Goal: Task Accomplishment & Management: Use online tool/utility

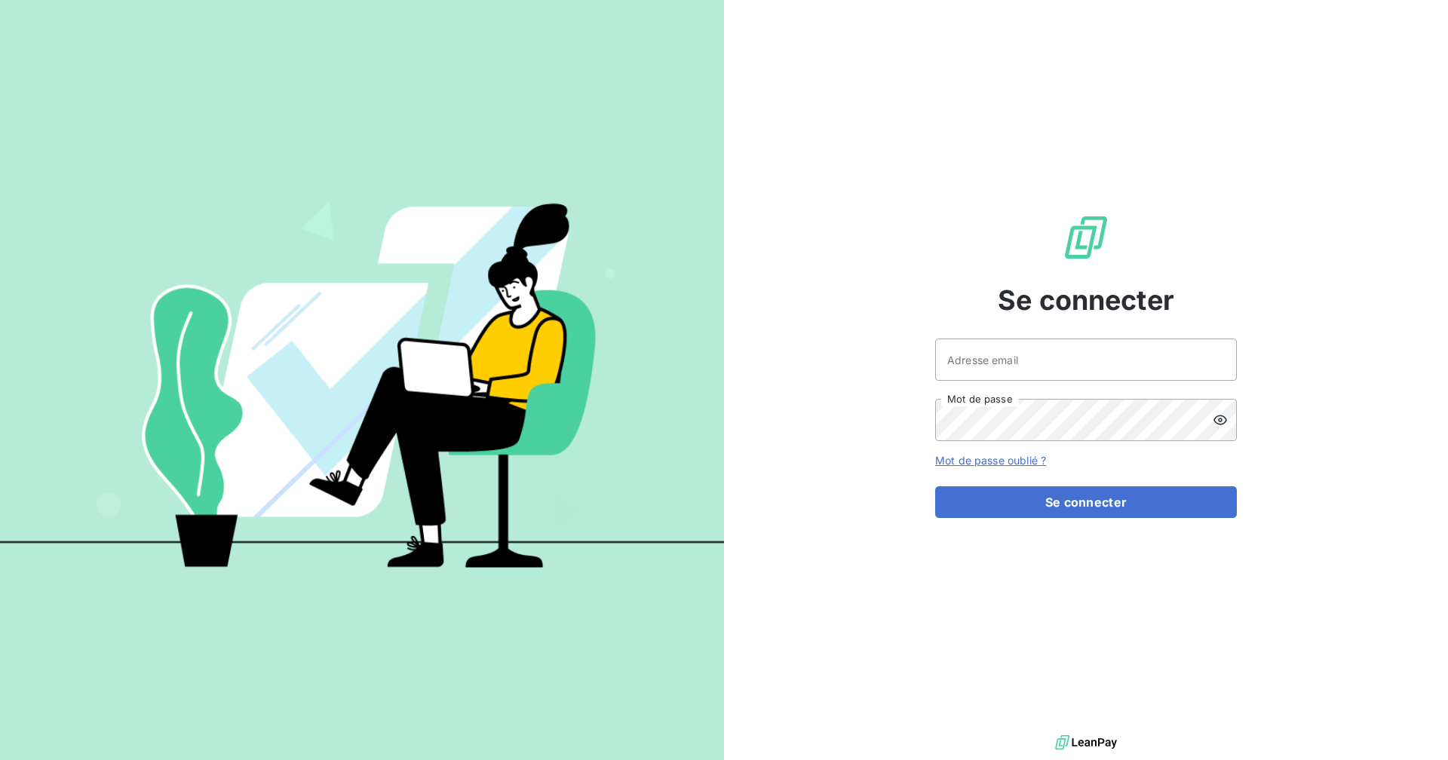
click at [986, 384] on div "Adresse email Mot de passe" at bounding box center [1086, 390] width 302 height 103
click at [998, 369] on input "Adresse email" at bounding box center [1086, 360] width 302 height 42
type input "[EMAIL_ADDRESS][DOMAIN_NAME]"
click at [935, 486] on button "Se connecter" at bounding box center [1086, 502] width 302 height 32
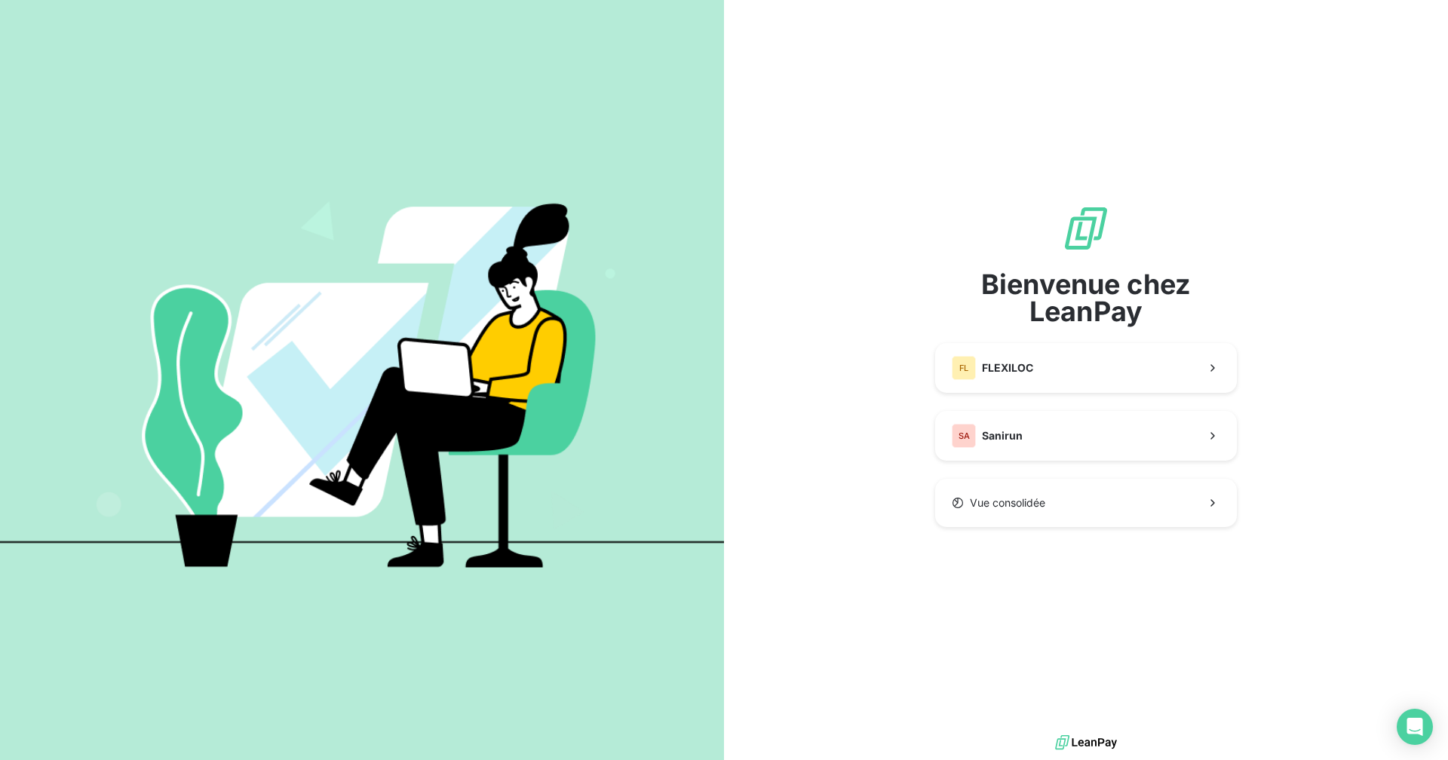
click at [989, 470] on div "Bienvenue chez LeanPay FL FLEXILOC SA Sanirun Vue consolidée" at bounding box center [1086, 365] width 302 height 323
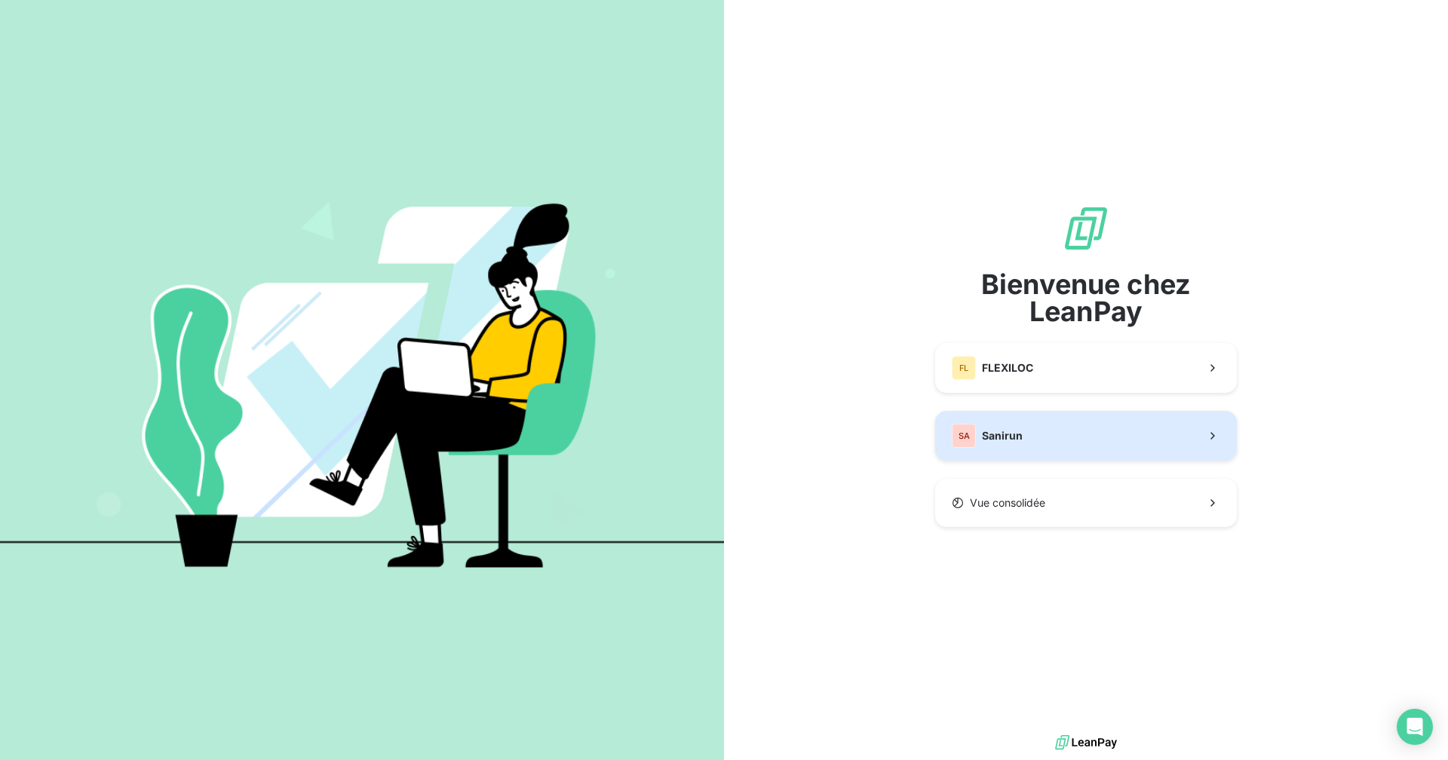
click at [1014, 441] on span "Sanirun" at bounding box center [1002, 435] width 41 height 15
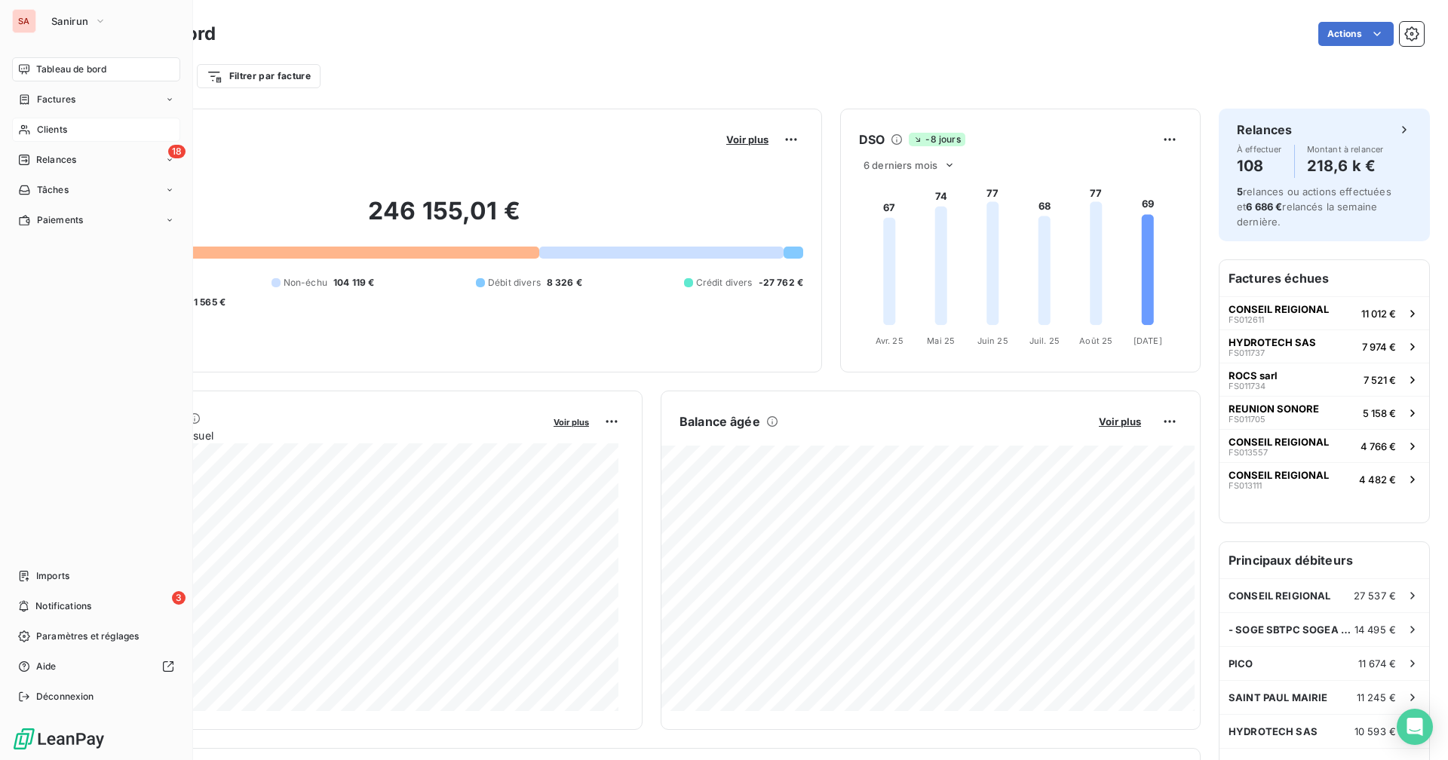
click at [38, 130] on span "Clients" at bounding box center [52, 130] width 30 height 14
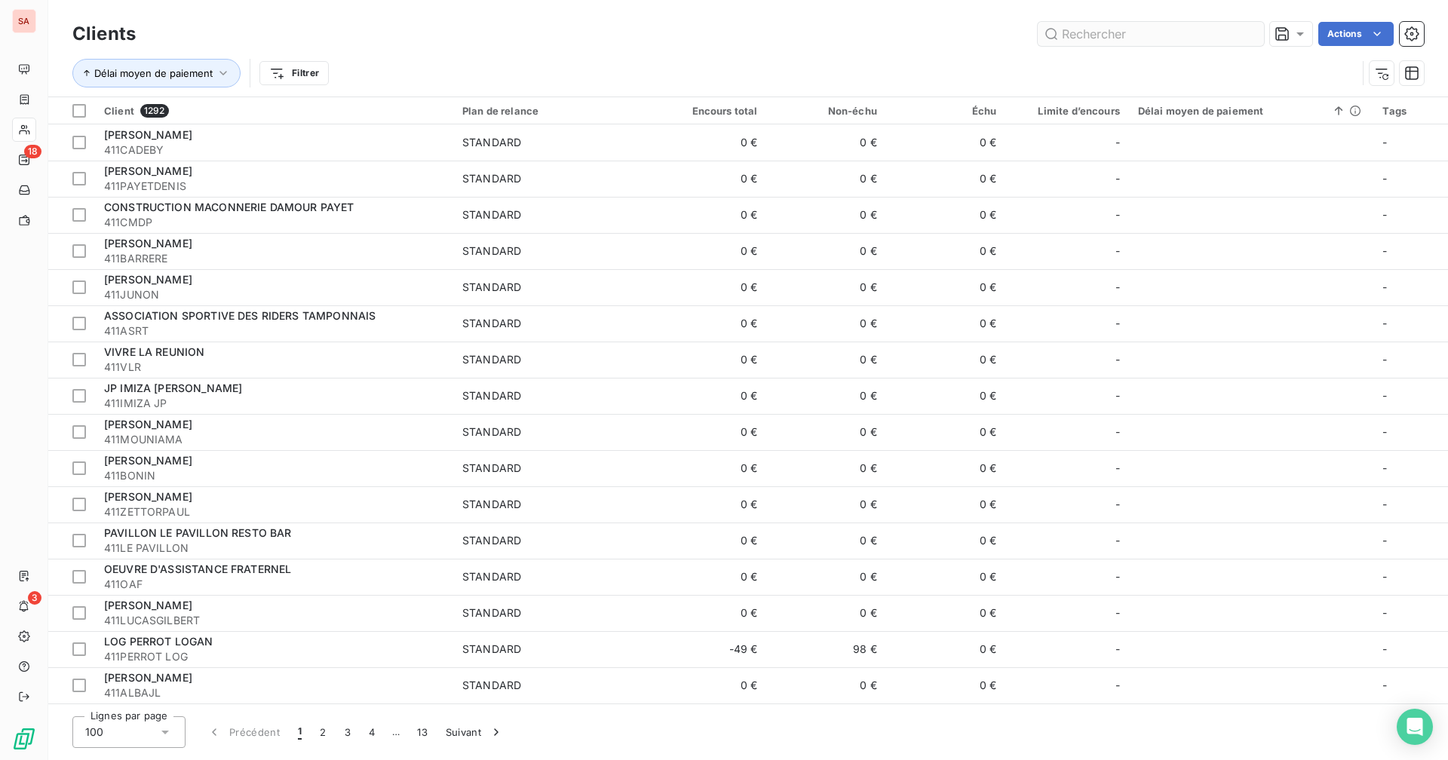
click at [1097, 34] on input "text" at bounding box center [1151, 34] width 226 height 24
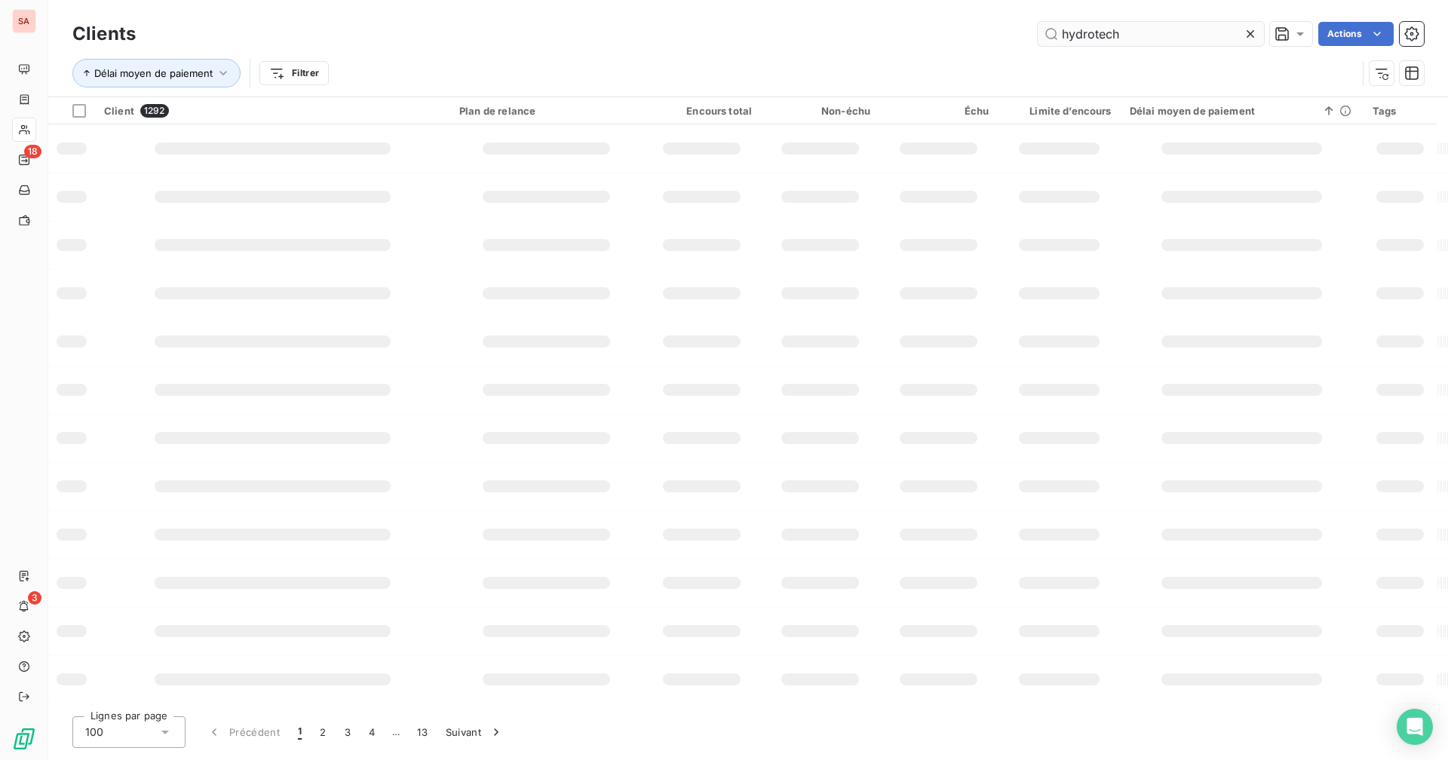
type input "hydrotech"
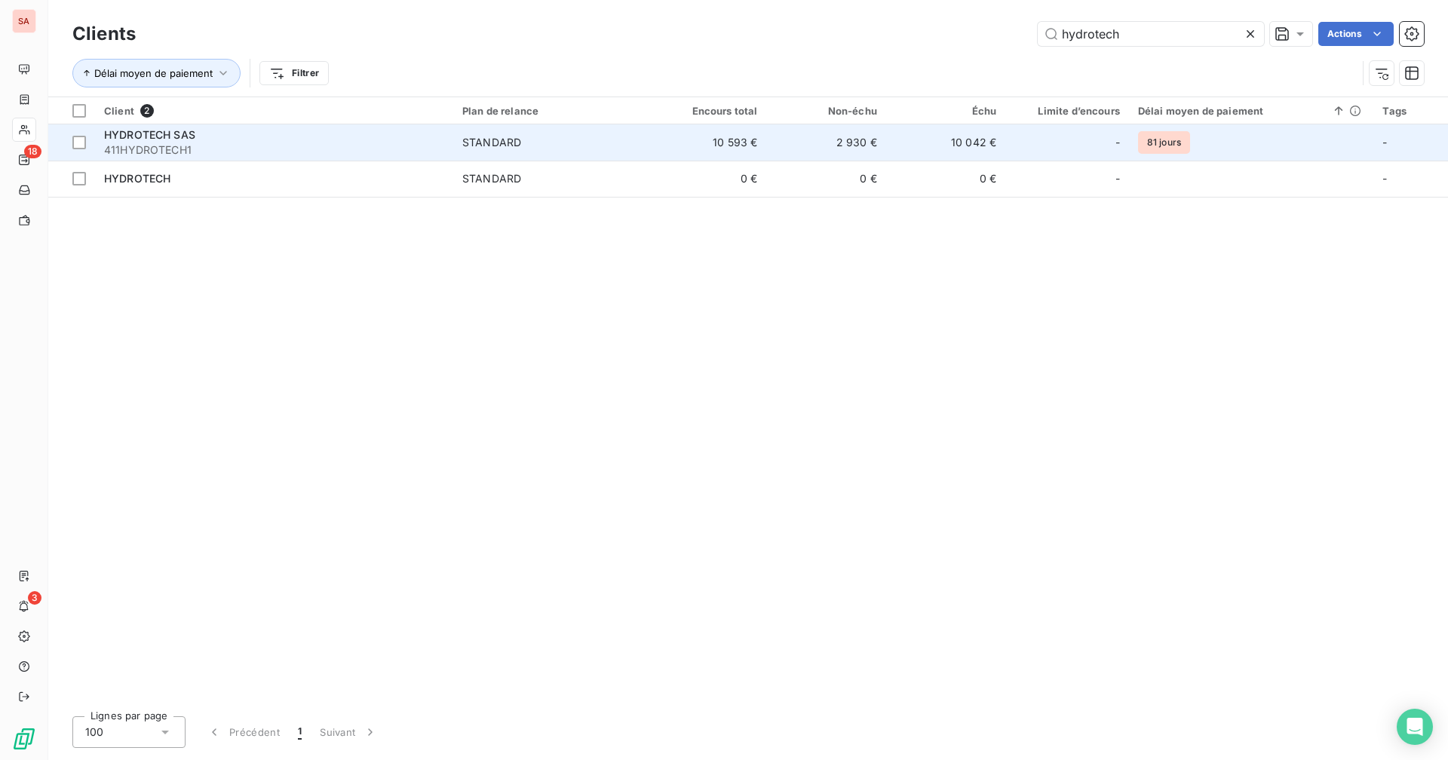
click at [827, 140] on td "2 930 €" at bounding box center [826, 142] width 119 height 36
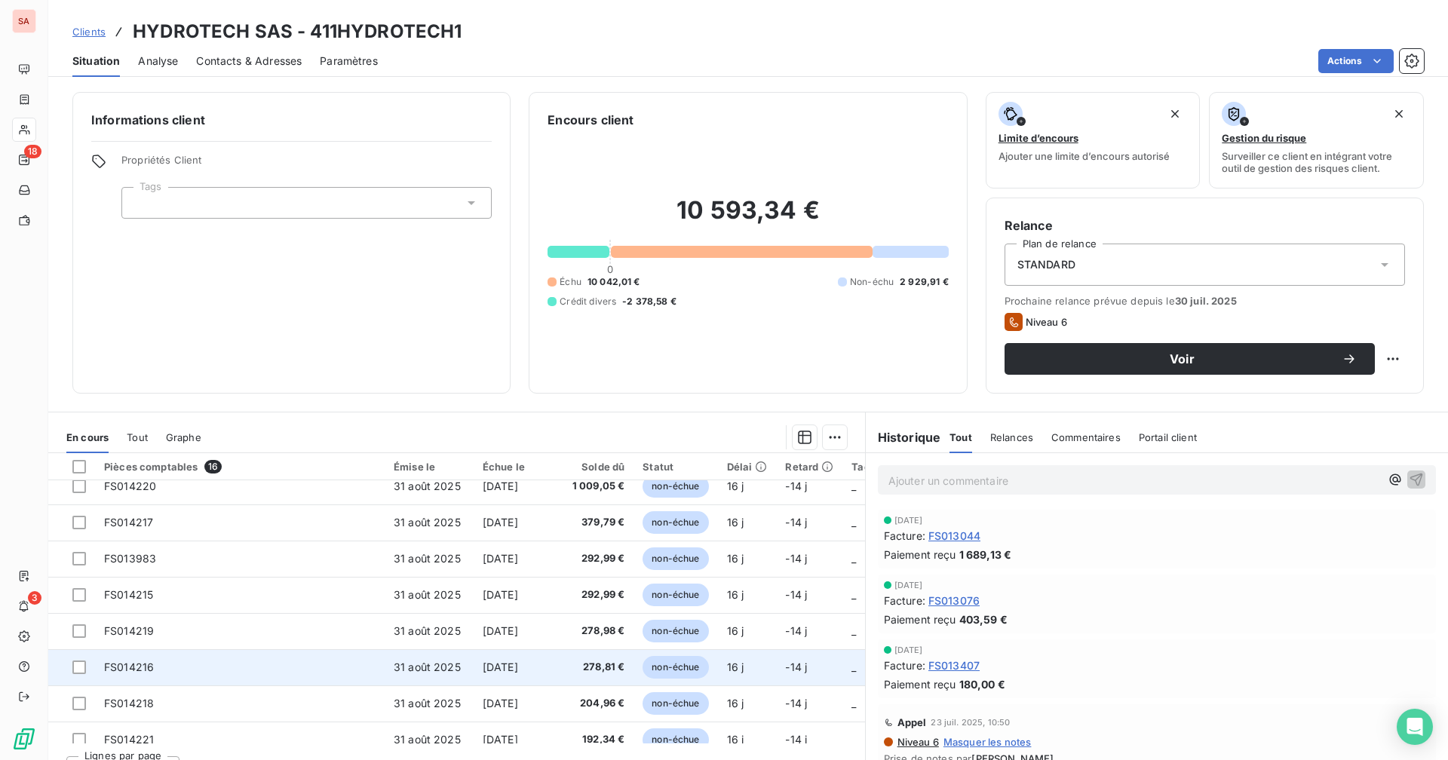
scroll to position [323, 0]
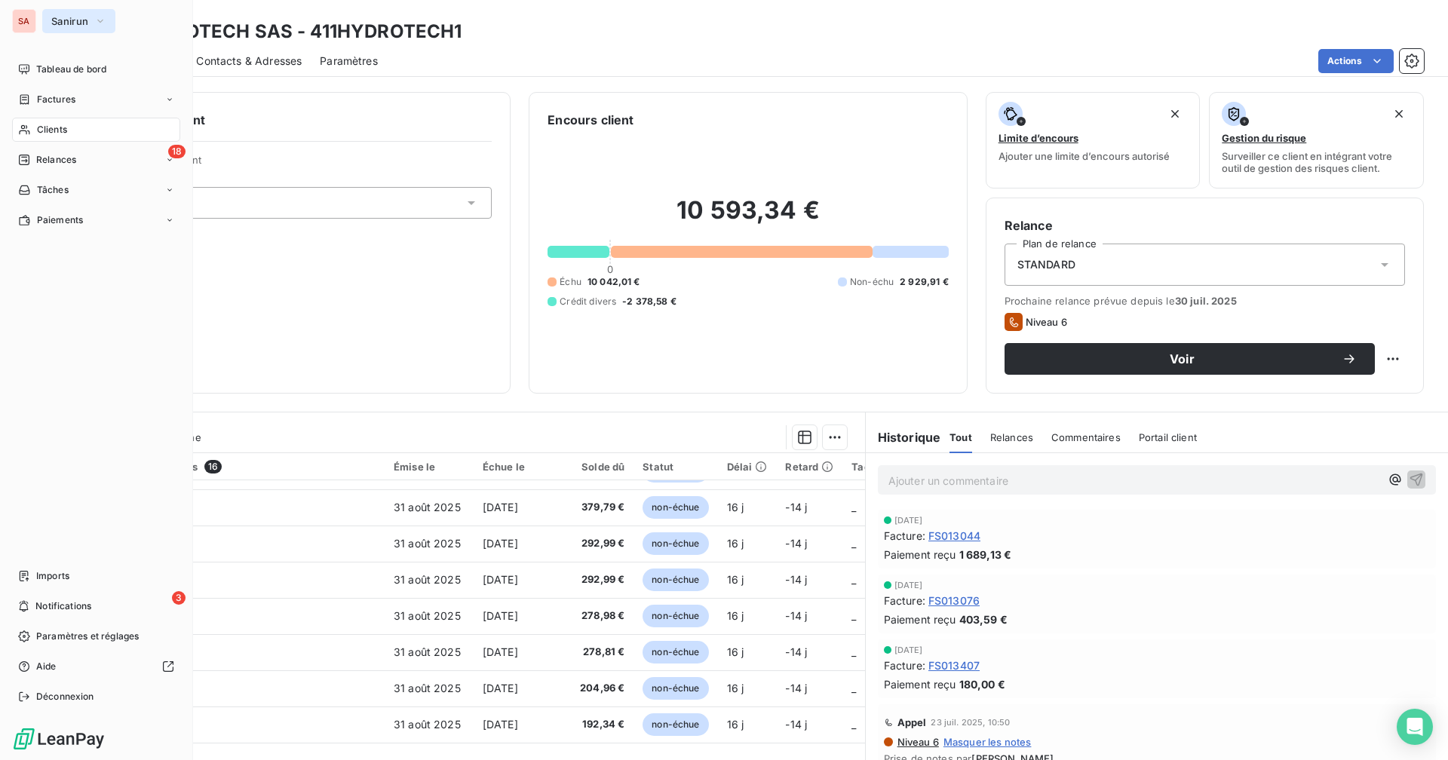
click at [65, 26] on span "Sanirun" at bounding box center [69, 21] width 37 height 12
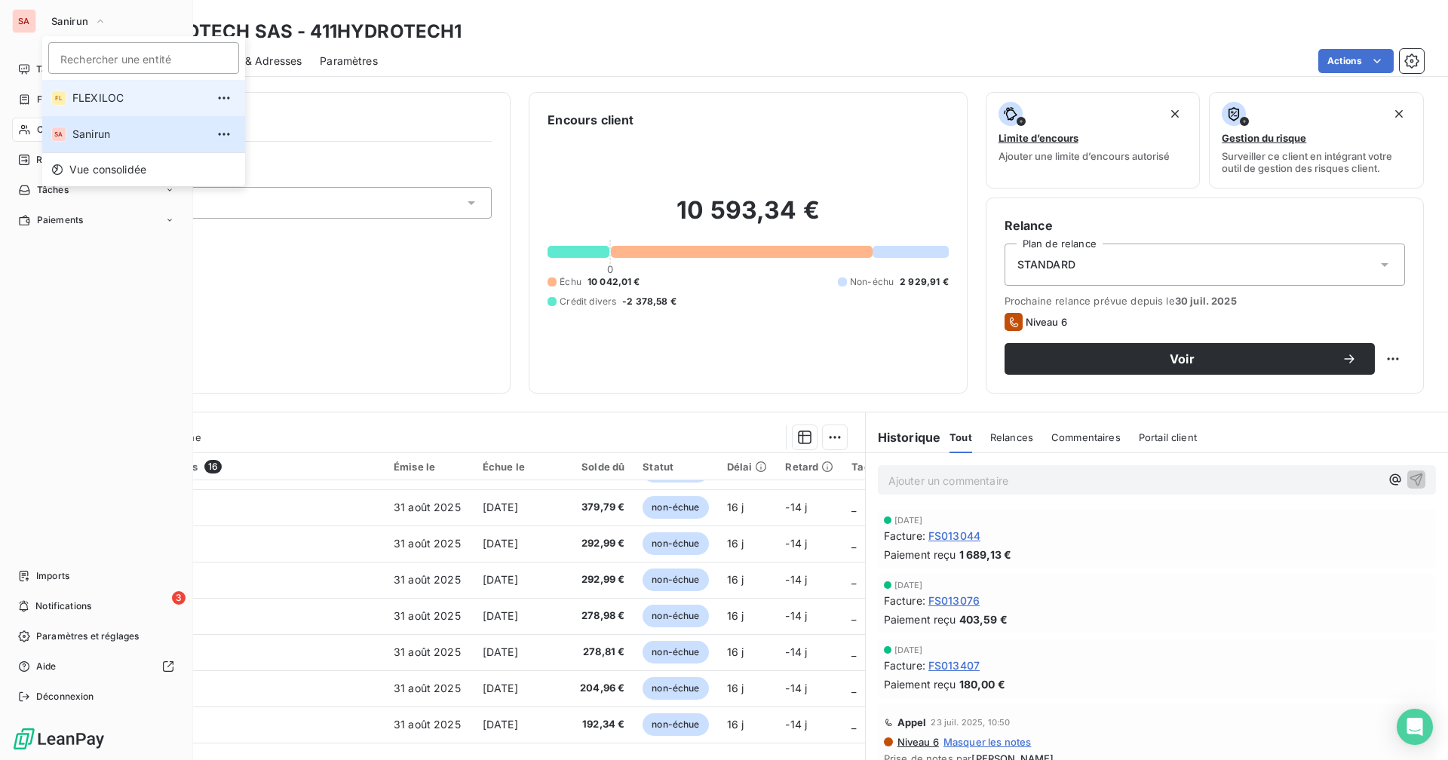
click at [83, 103] on span "FLEXILOC" at bounding box center [138, 97] width 133 height 15
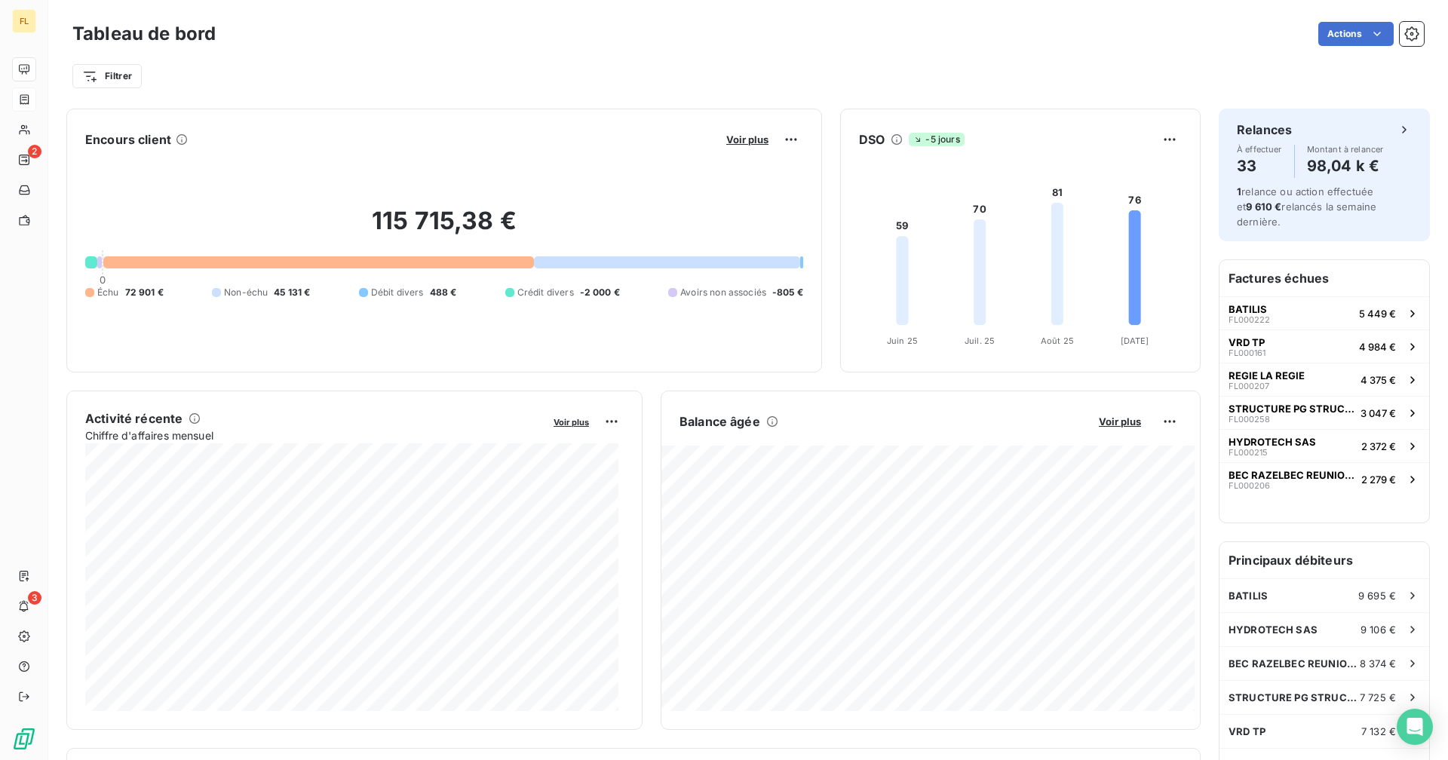
click at [26, 103] on icon at bounding box center [24, 99] width 9 height 10
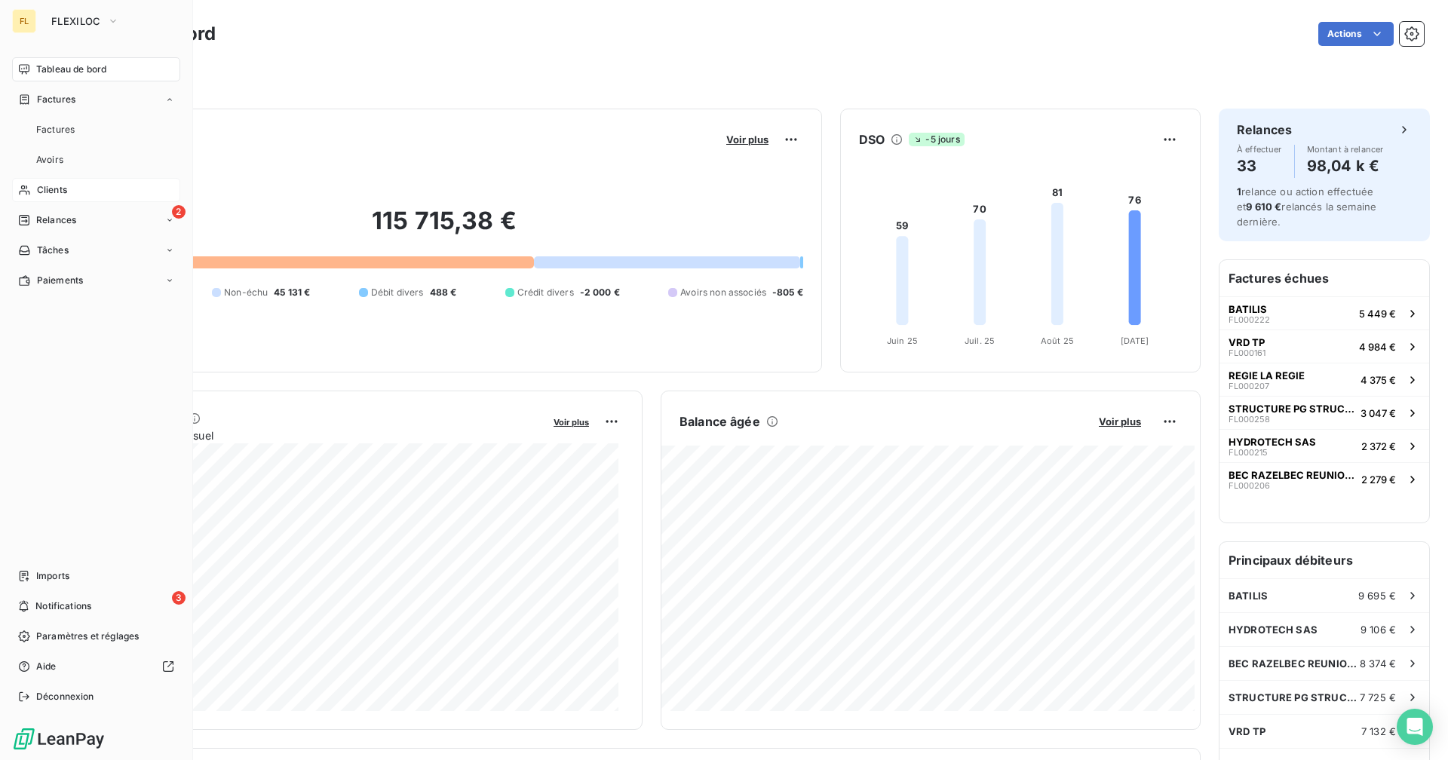
click at [63, 192] on span "Clients" at bounding box center [52, 190] width 30 height 14
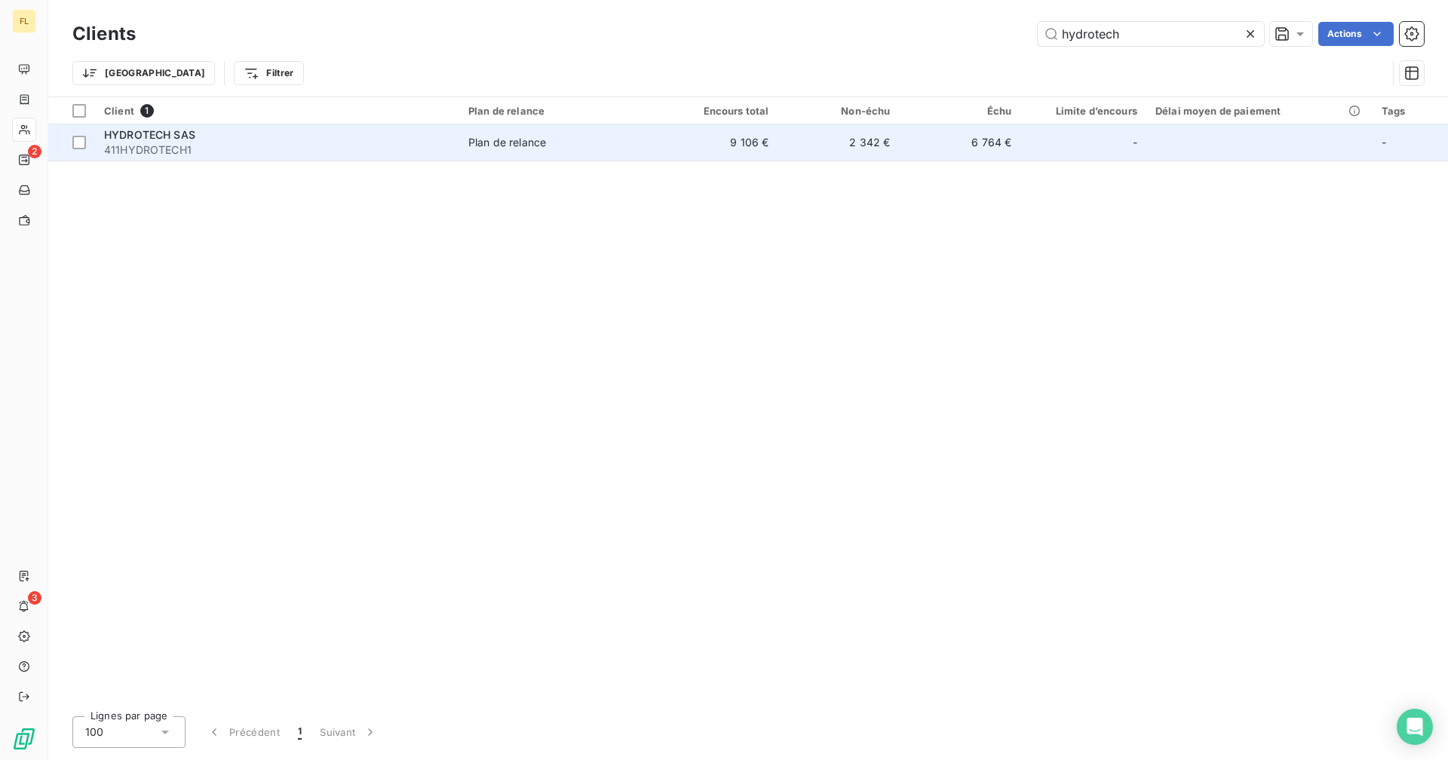
click at [705, 143] on td "9 106 €" at bounding box center [717, 142] width 121 height 36
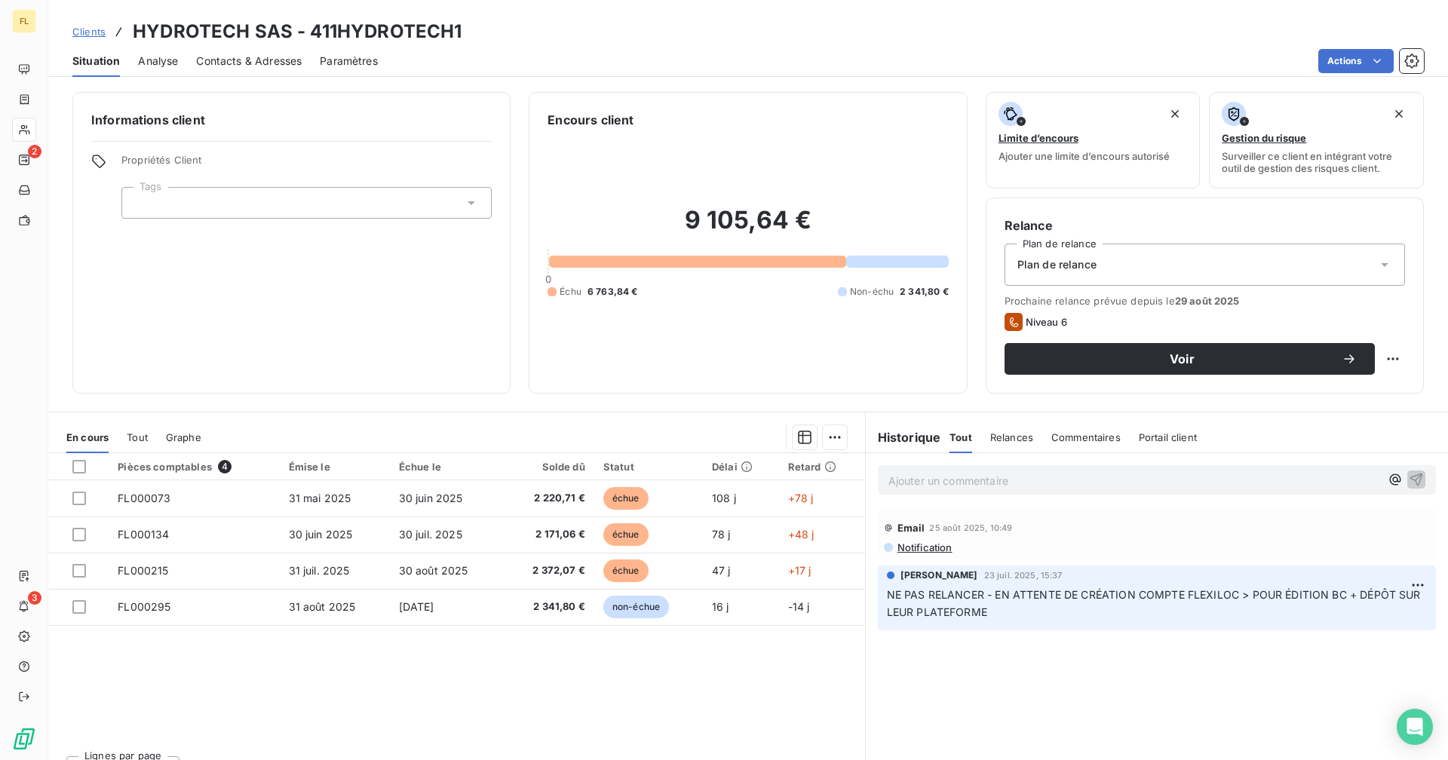
click at [285, 52] on div "Contacts & Adresses" at bounding box center [249, 61] width 106 height 32
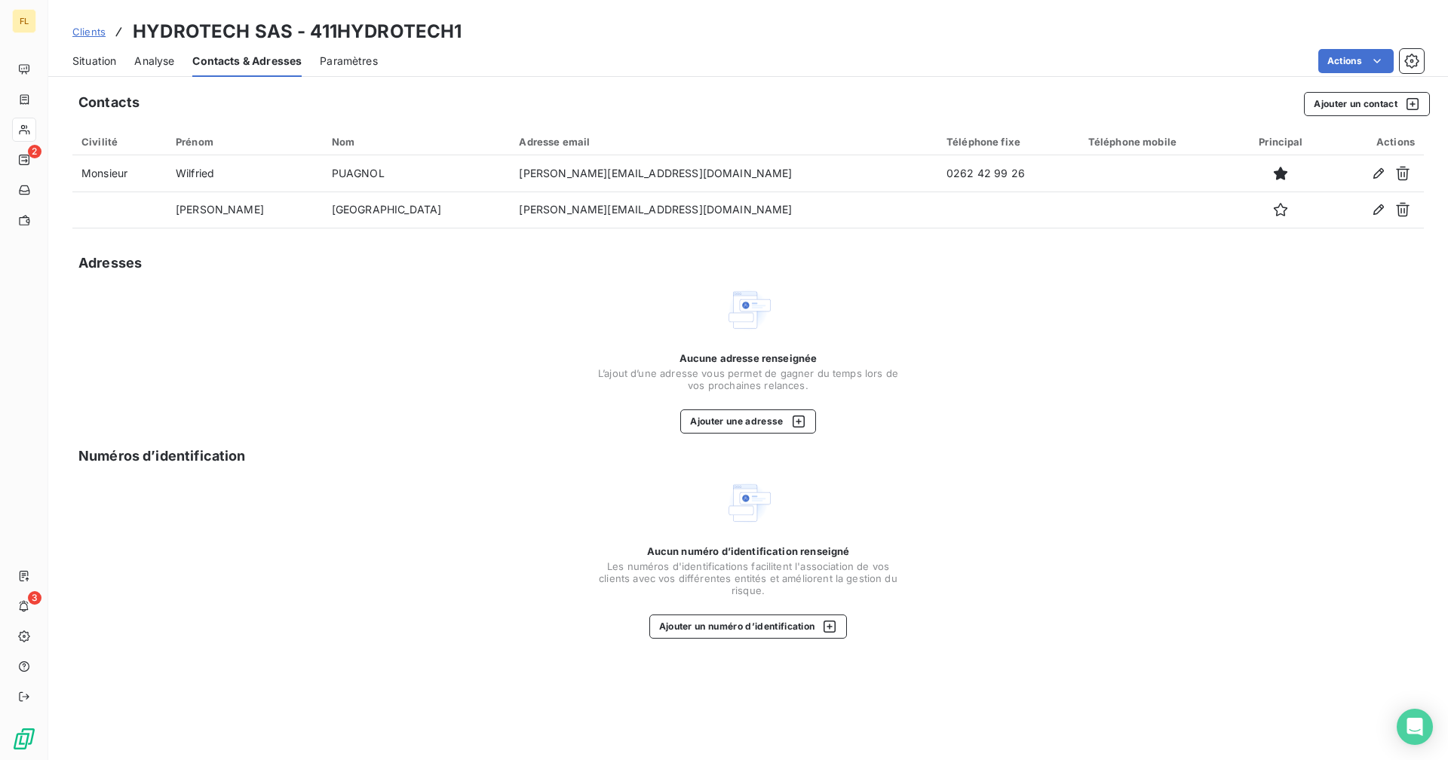
click at [23, 20] on div "FL" at bounding box center [24, 21] width 24 height 24
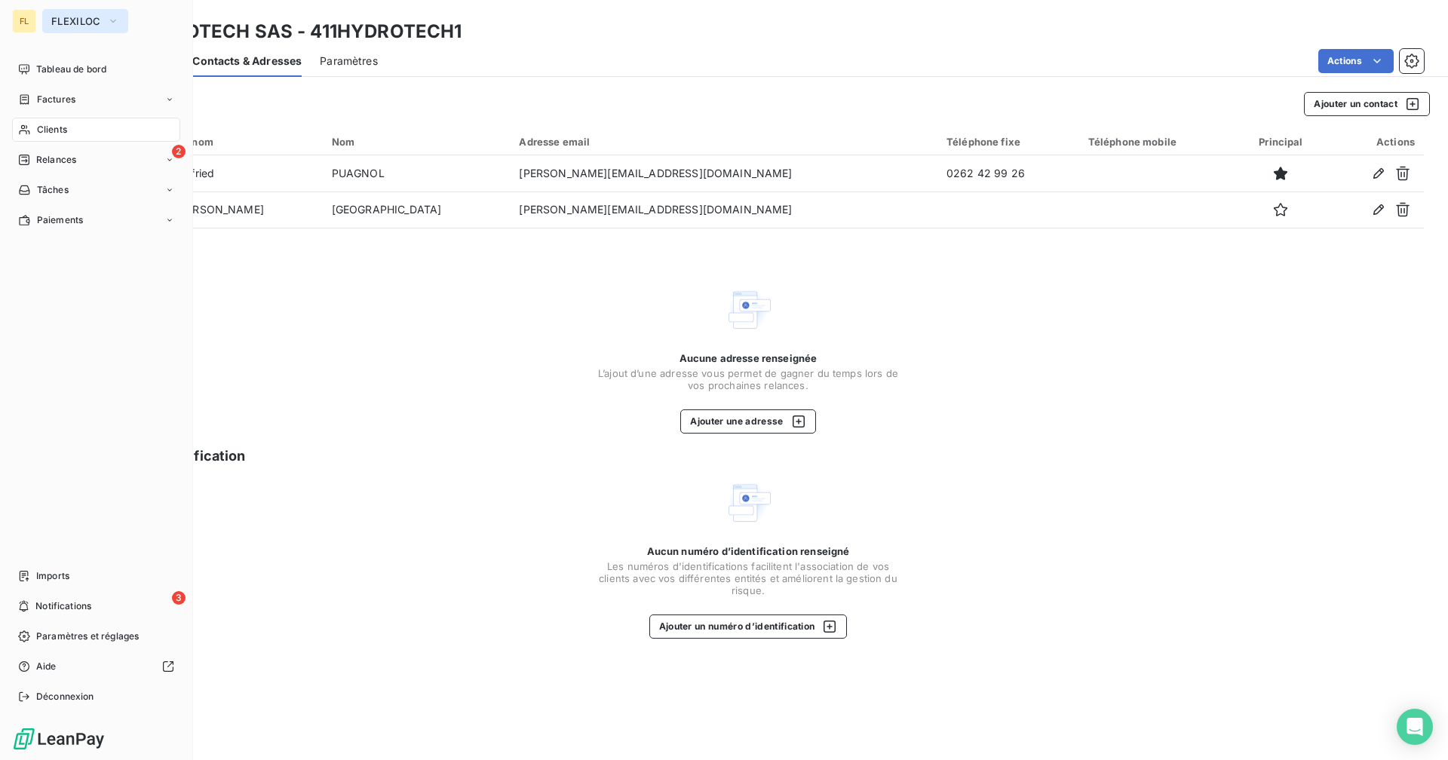
click at [87, 22] on span "FLEXILOC" at bounding box center [76, 21] width 50 height 12
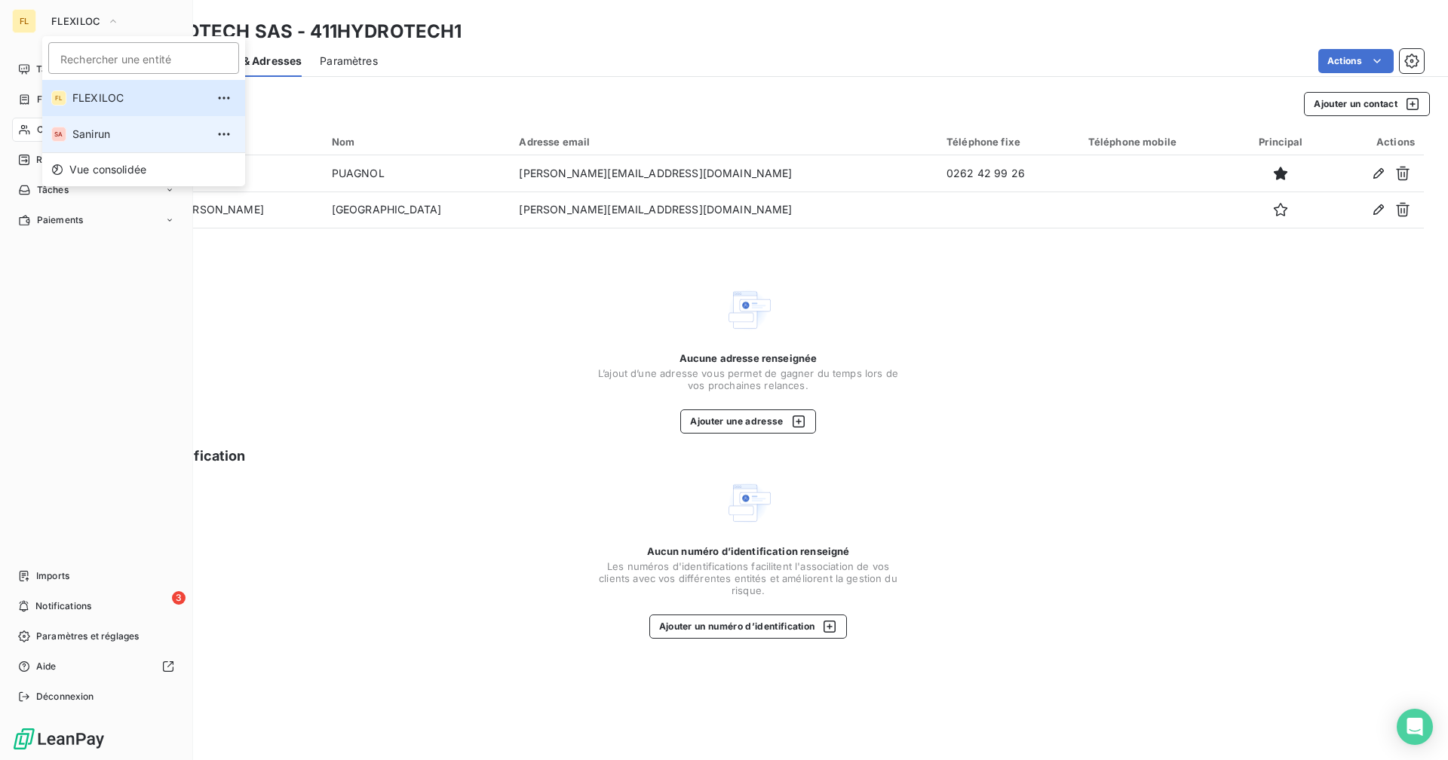
click at [99, 138] on span "Sanirun" at bounding box center [138, 134] width 133 height 15
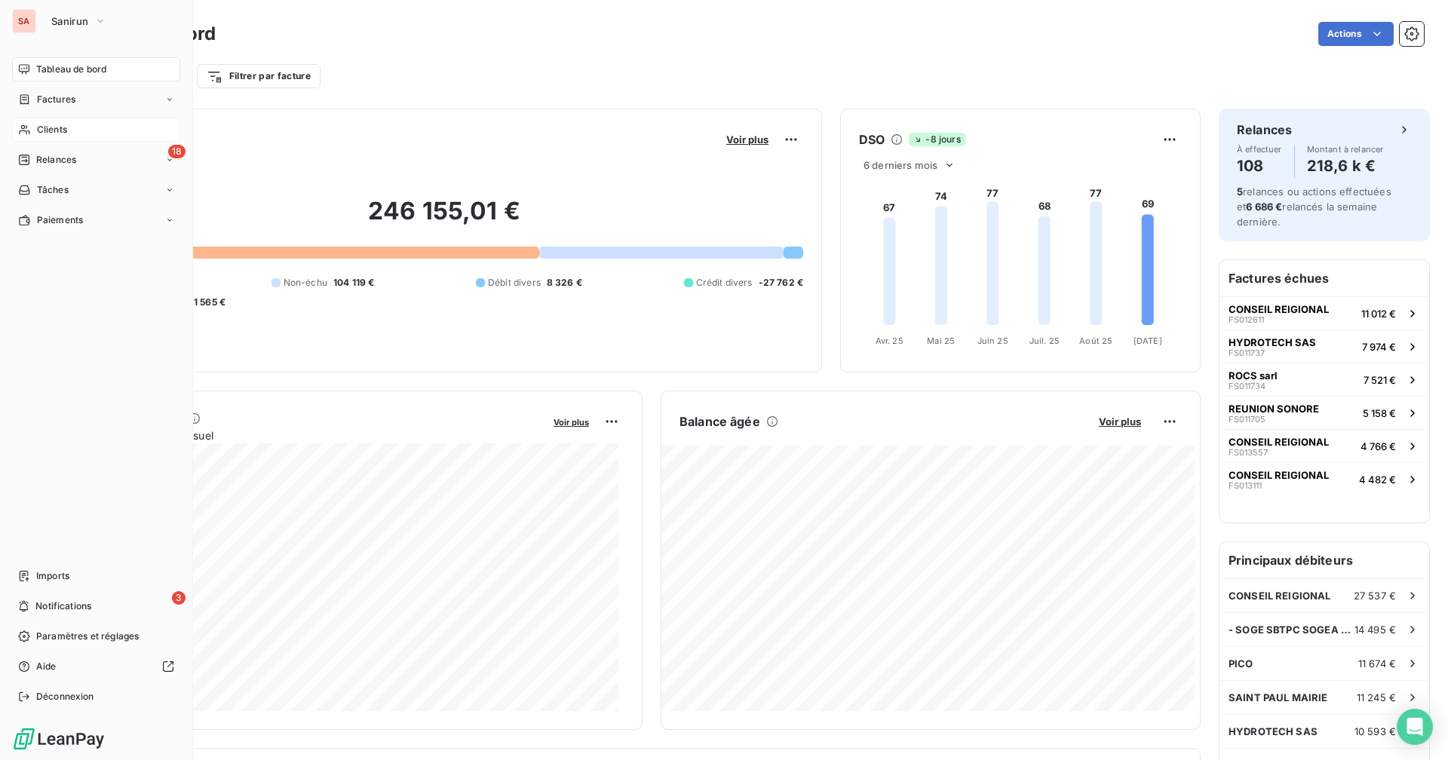
click at [87, 127] on div "Clients" at bounding box center [96, 130] width 168 height 24
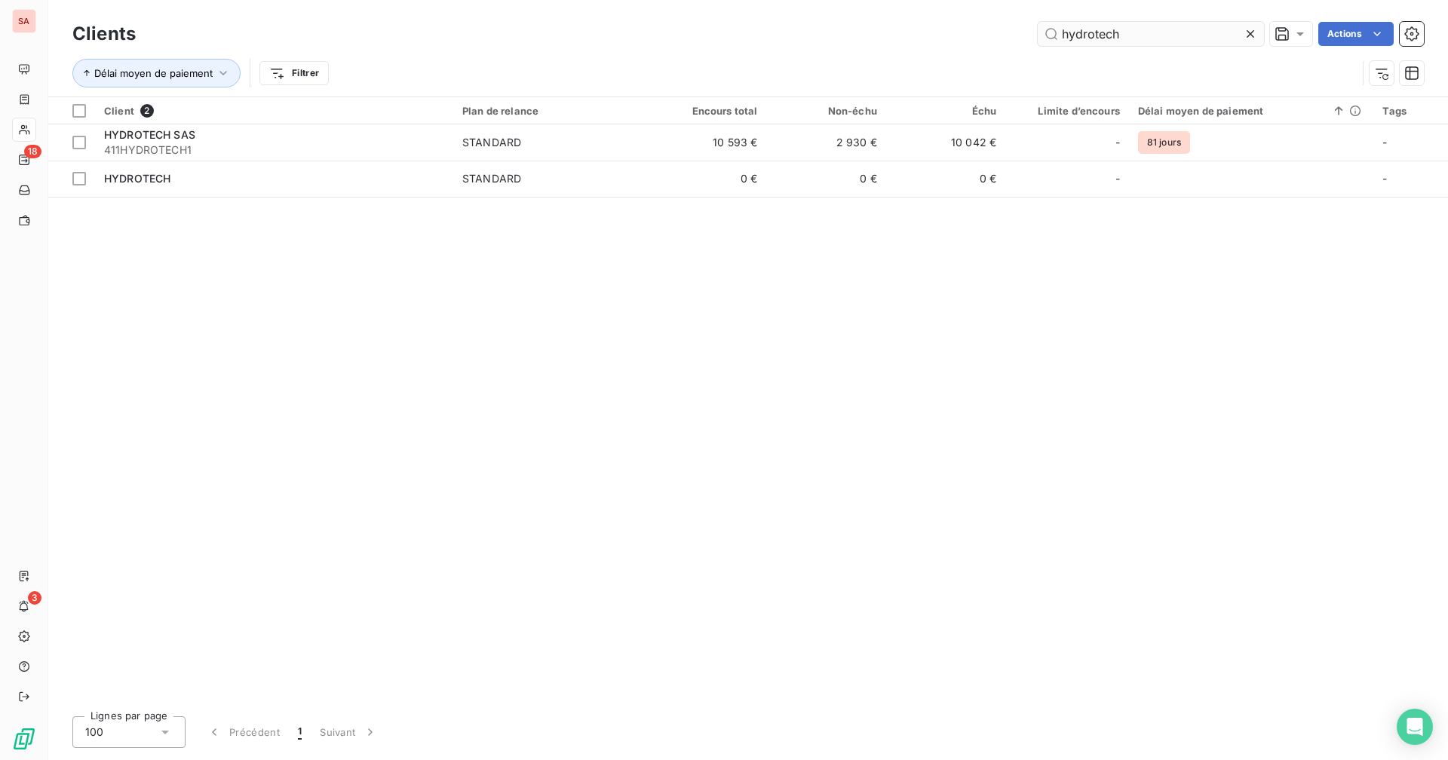
drag, startPoint x: 1136, startPoint y: 35, endPoint x: 1169, endPoint y: 45, distance: 34.8
click at [1169, 45] on input "hydrotech" at bounding box center [1151, 34] width 226 height 24
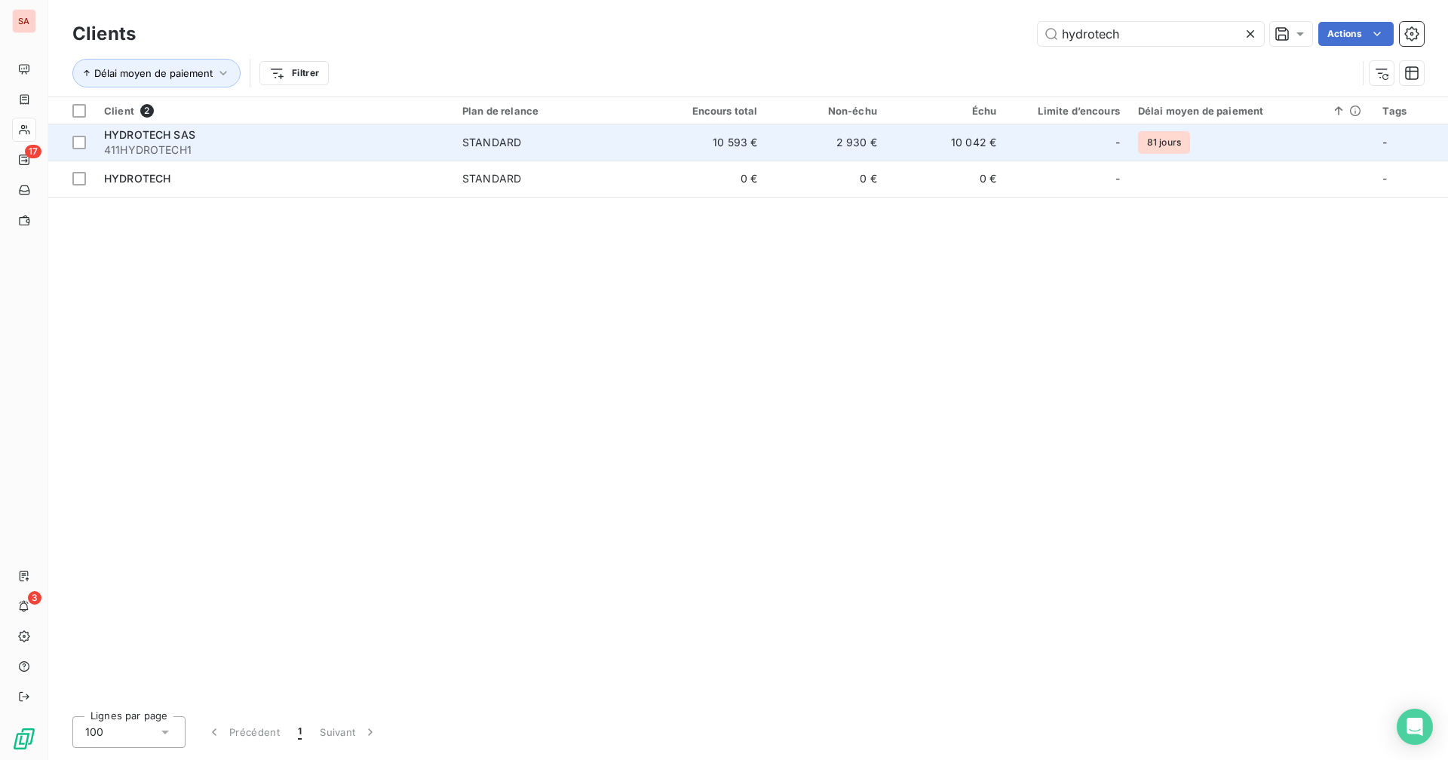
click at [718, 136] on td "10 593 €" at bounding box center [706, 142] width 119 height 36
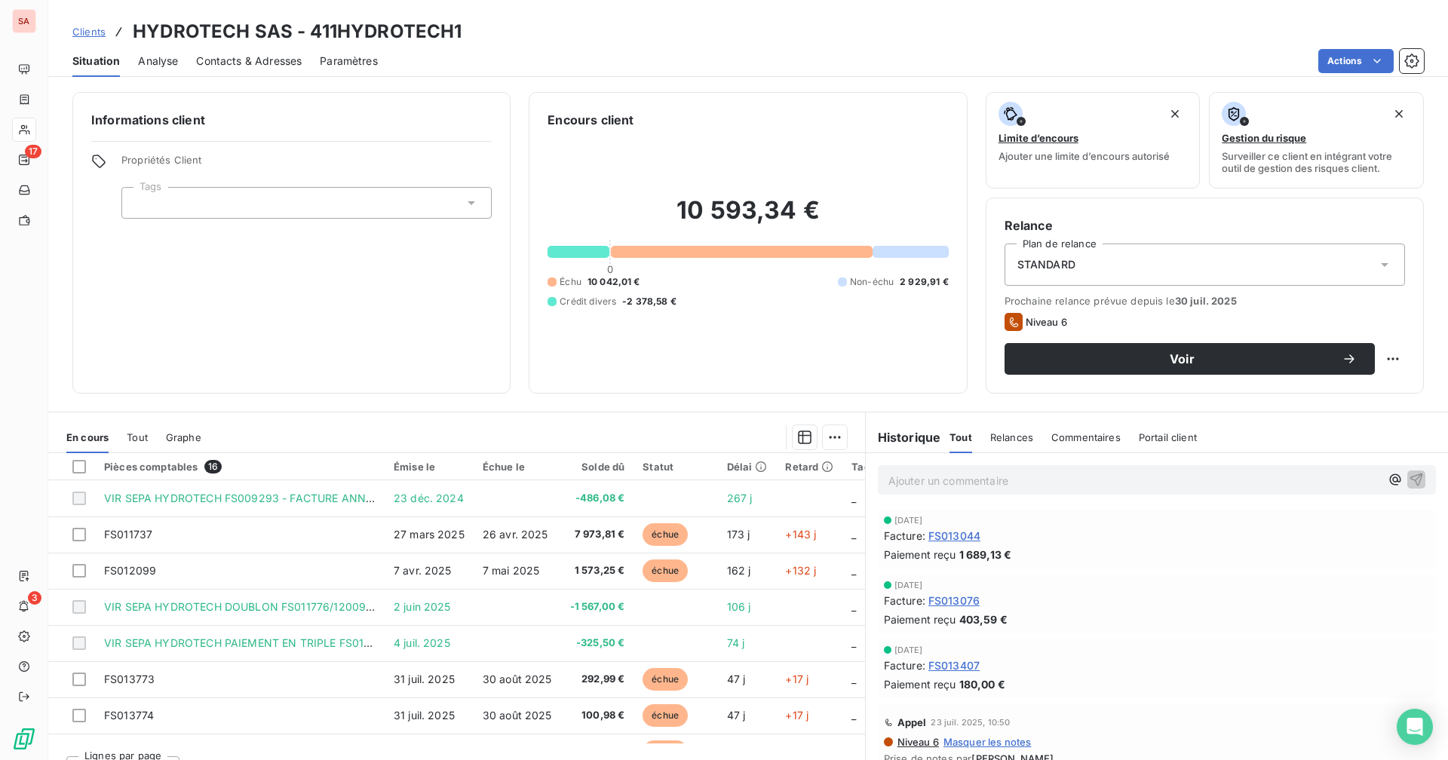
click at [463, 442] on div at bounding box center [532, 437] width 627 height 24
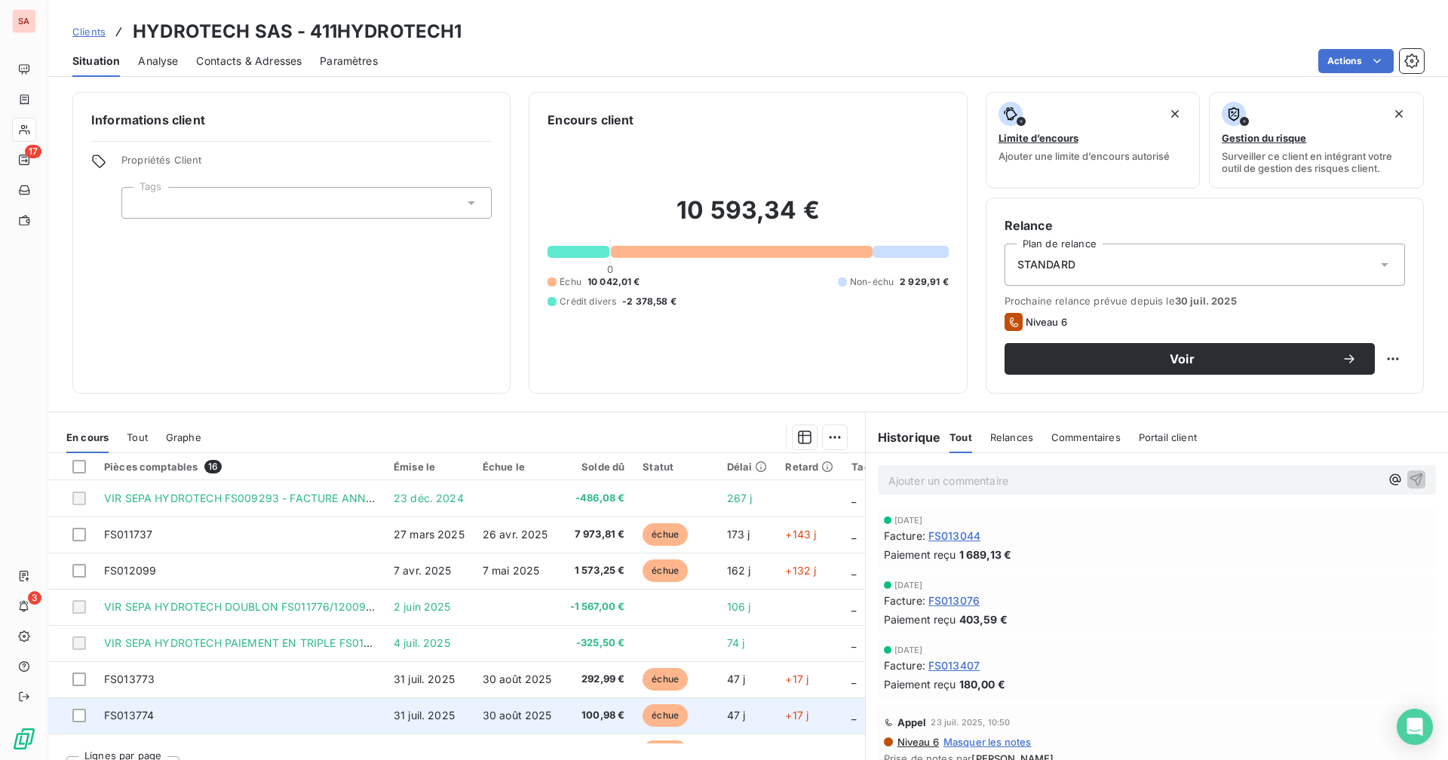
scroll to position [151, 0]
